Goal: Transaction & Acquisition: Purchase product/service

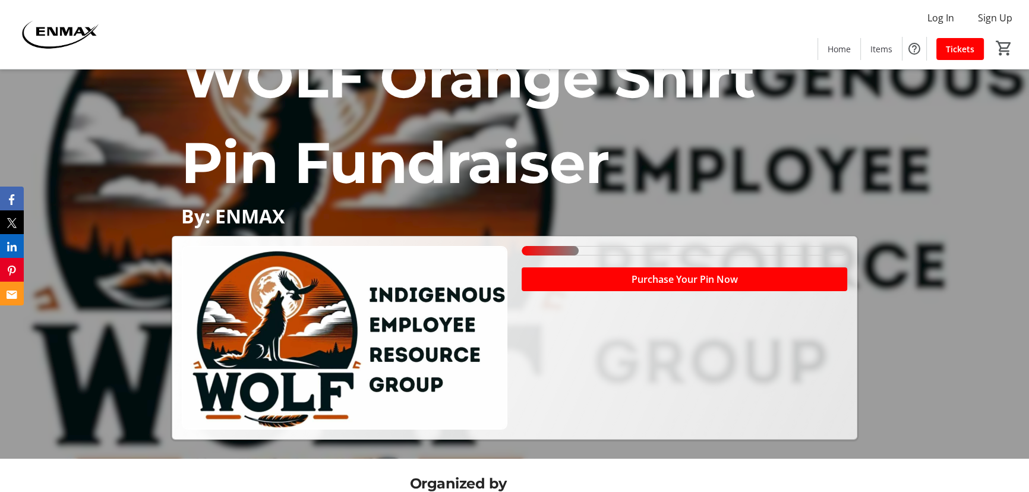
scroll to position [36, 0]
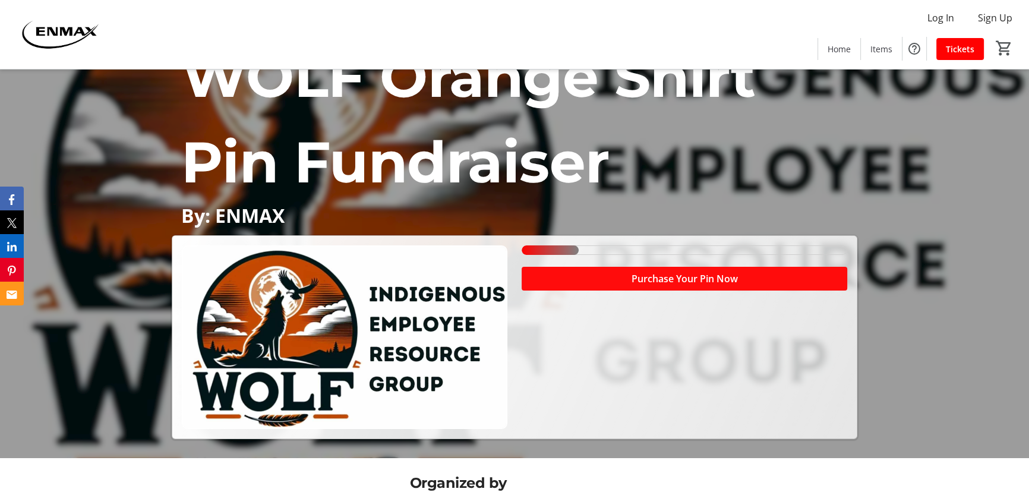
click at [582, 277] on span at bounding box center [685, 278] width 326 height 29
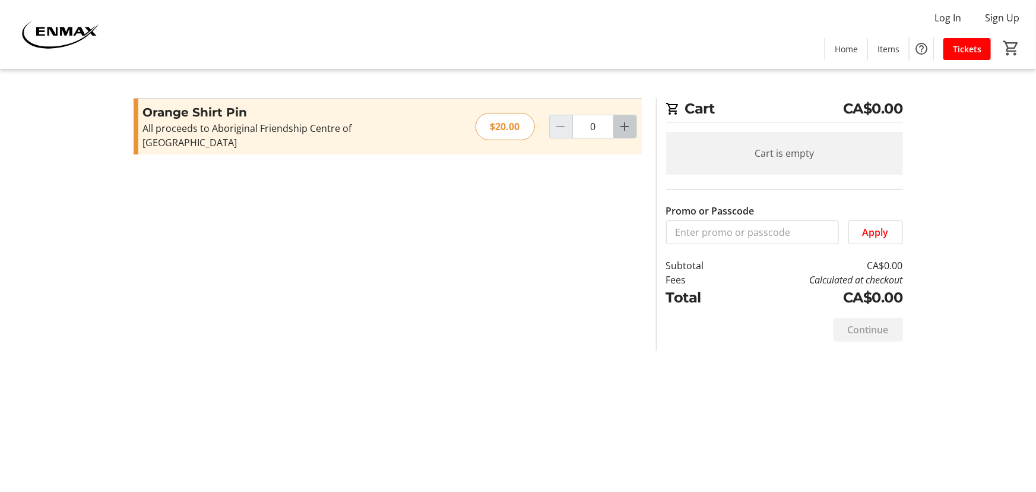
click at [632, 122] on mat-icon "Increment by one" at bounding box center [625, 126] width 14 height 14
type input "1"
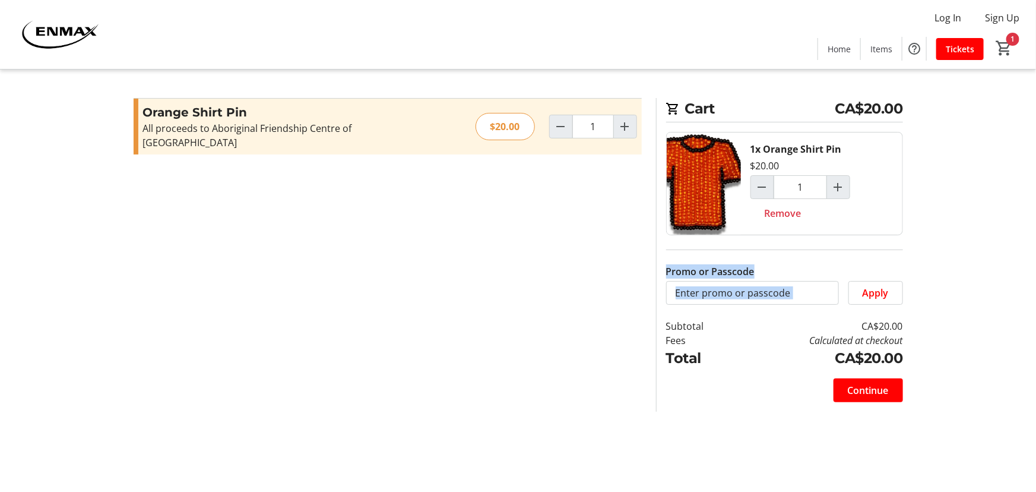
drag, startPoint x: 945, startPoint y: 290, endPoint x: 931, endPoint y: 229, distance: 62.7
click at [931, 229] on tr-checkout-feature-upsell-ui "Cart CA$20.00 1x Orange Shirt Pin $20.00 1 Remove Promo or Passcode Apply Subto…" at bounding box center [518, 246] width 1036 height 492
click at [863, 380] on span at bounding box center [868, 390] width 69 height 29
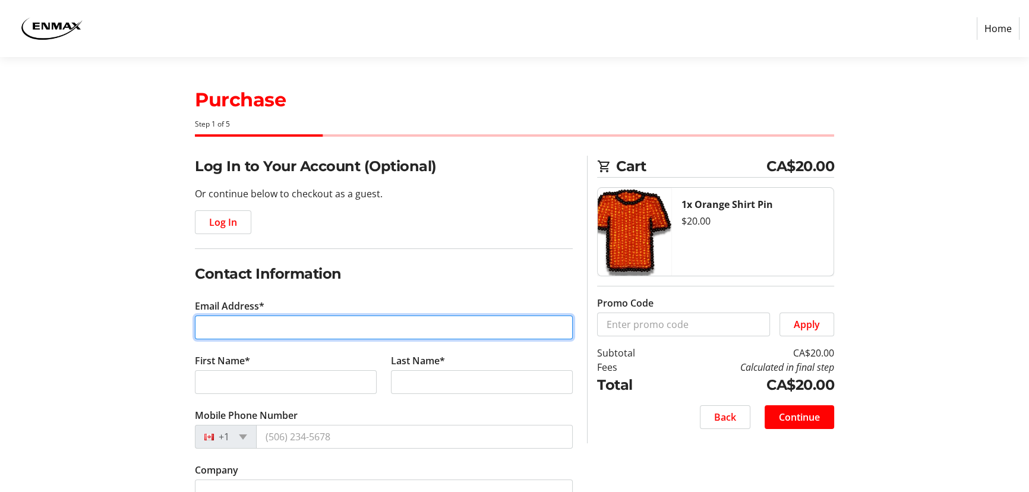
click at [259, 324] on input "Email Address*" at bounding box center [384, 327] width 378 height 24
type input "[EMAIL_ADDRESS][DOMAIN_NAME]"
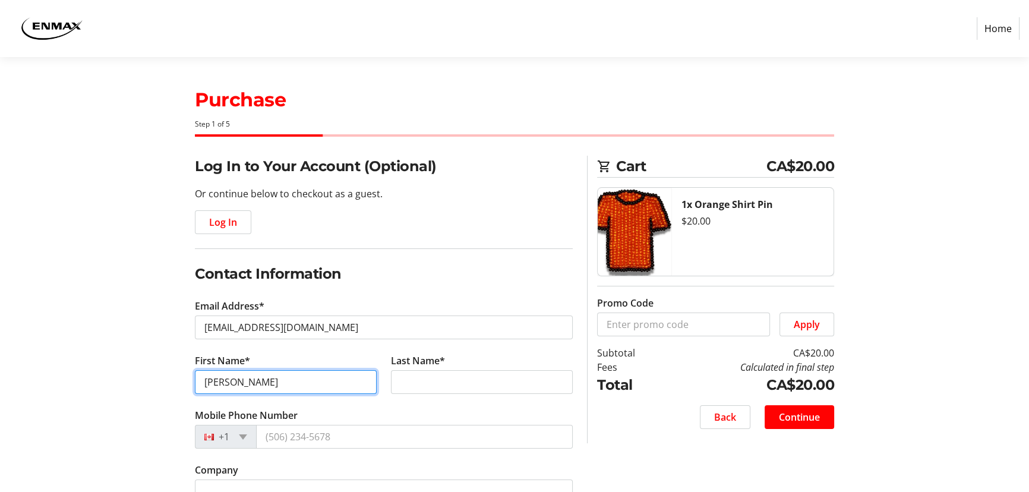
type input "[PERSON_NAME]"
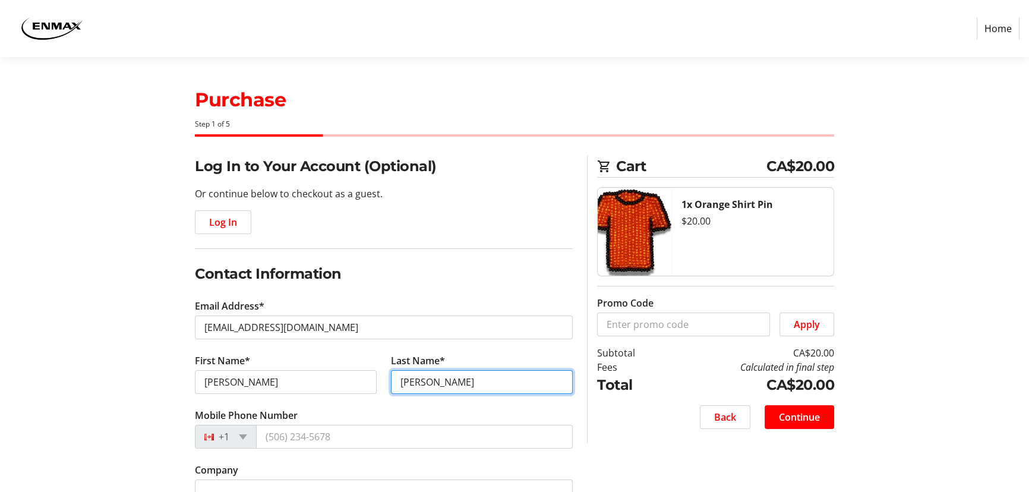
type input "[PERSON_NAME]"
